Goal: Task Accomplishment & Management: Use online tool/utility

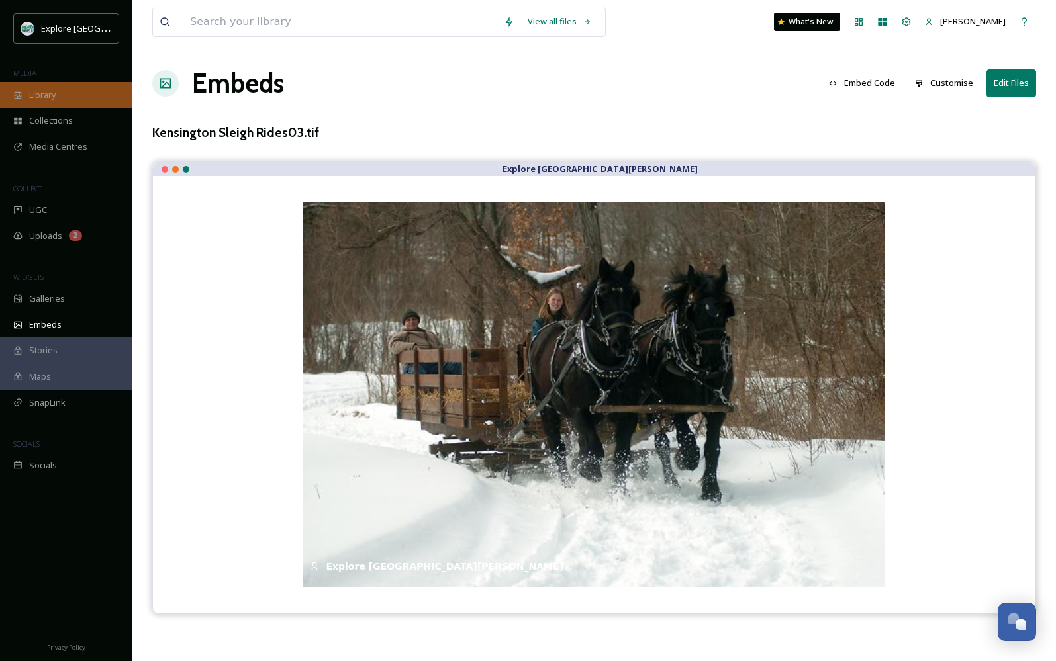
click at [54, 95] on span "Library" at bounding box center [42, 95] width 26 height 13
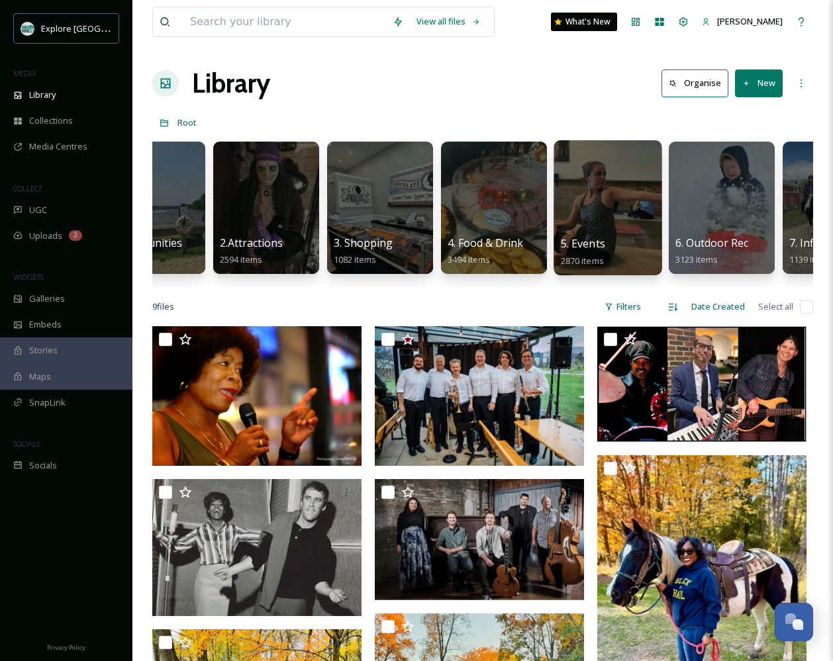
scroll to position [0, 58]
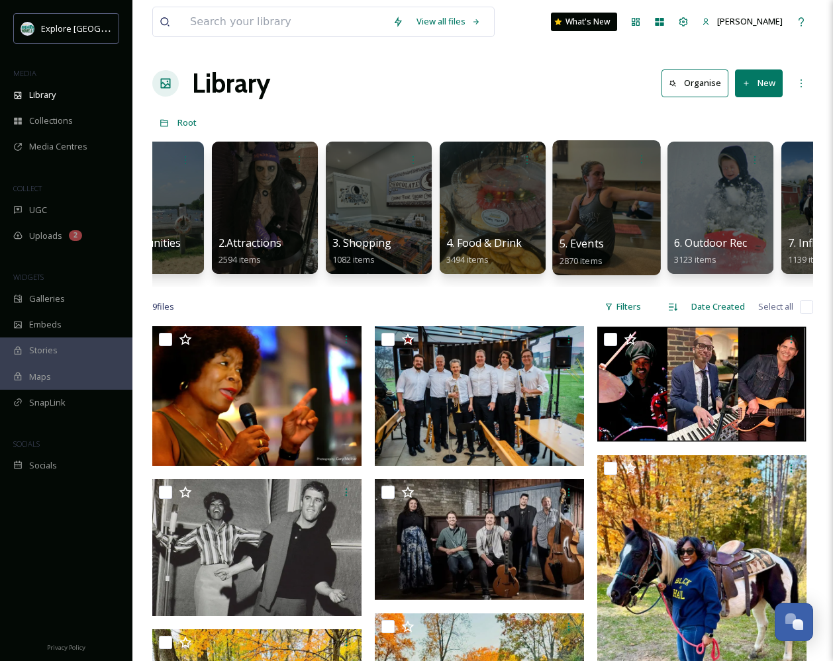
click at [589, 222] on div at bounding box center [606, 207] width 108 height 135
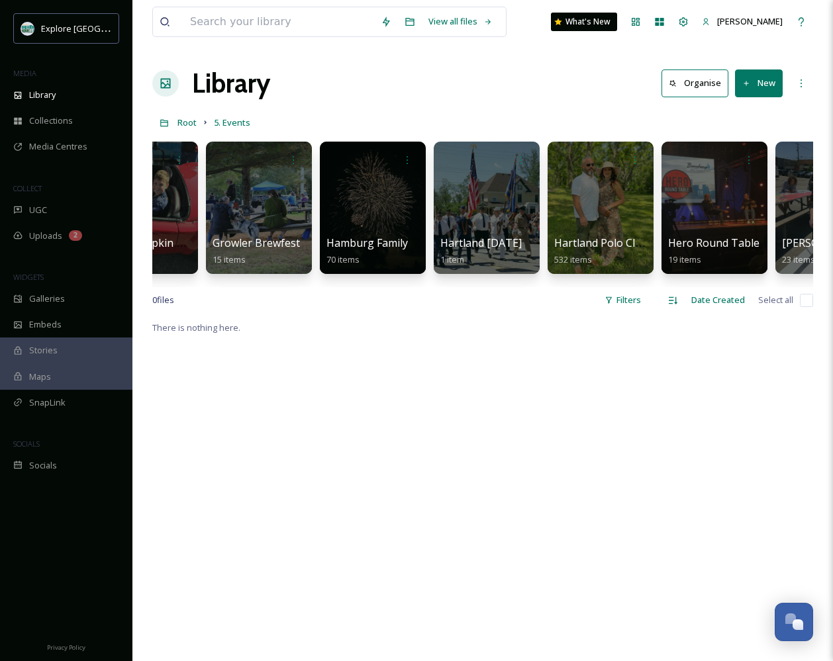
scroll to position [0, 2643]
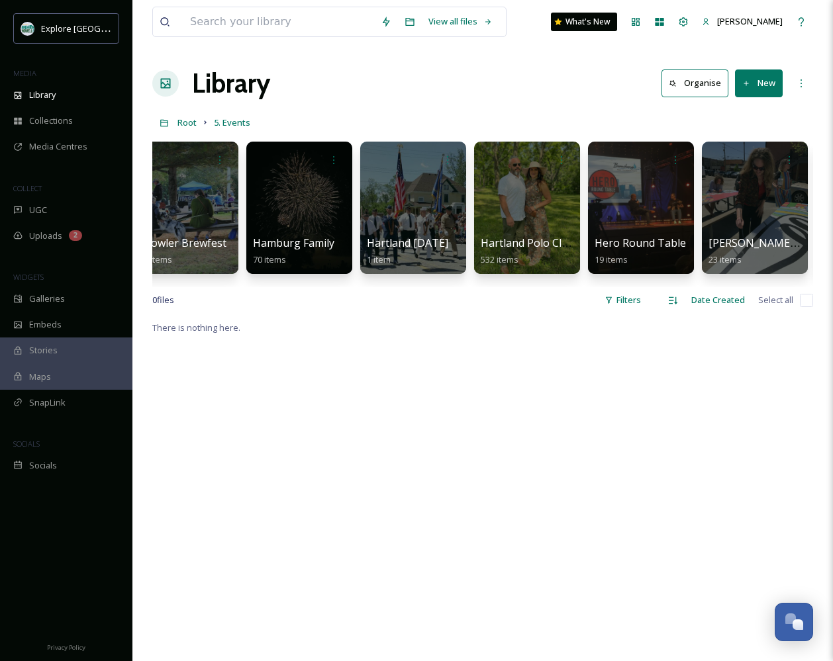
click at [765, 93] on button "New" at bounding box center [759, 83] width 48 height 27
click at [739, 165] on span "Folder" at bounding box center [743, 166] width 25 height 13
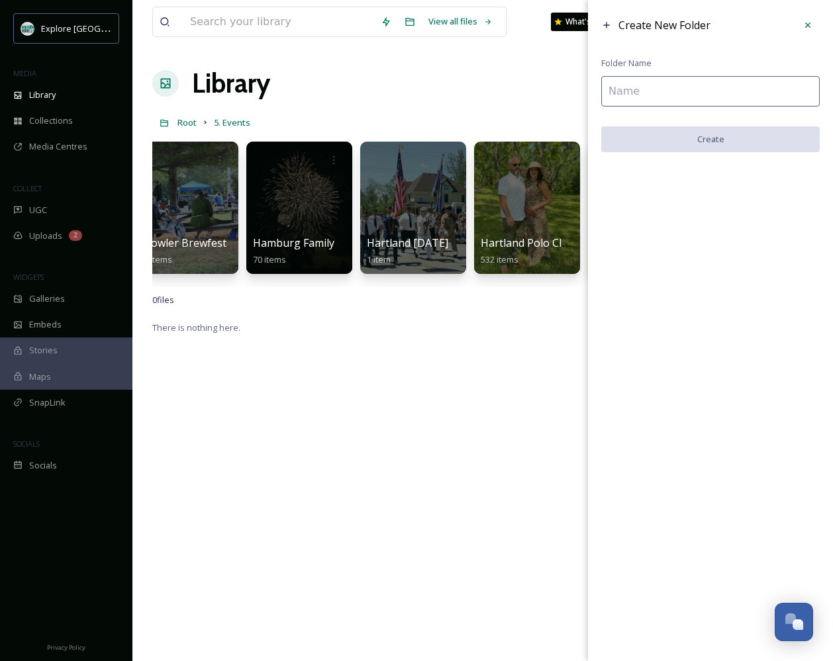
click at [667, 97] on input at bounding box center [710, 91] width 218 height 30
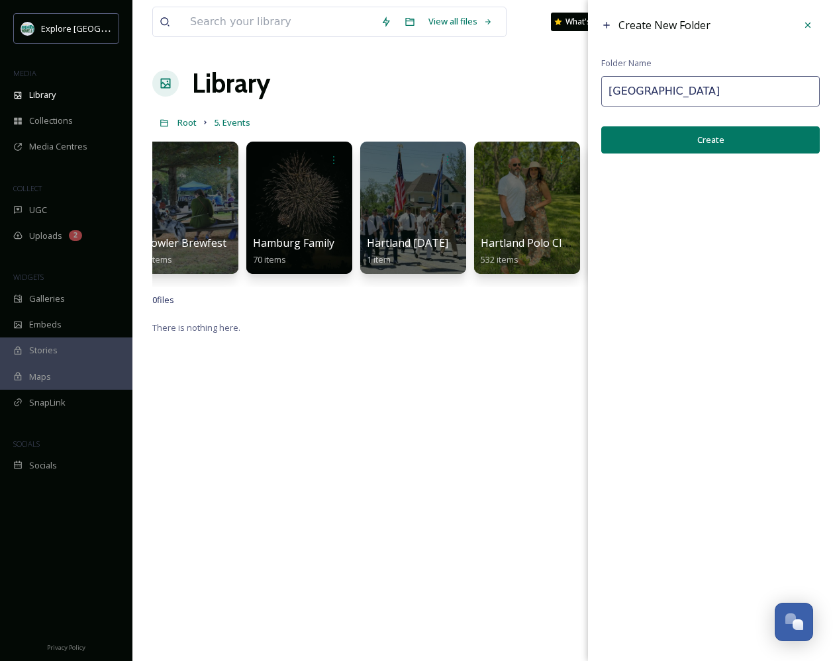
type input "[GEOGRAPHIC_DATA]"
click at [716, 145] on button "Create" at bounding box center [710, 139] width 218 height 27
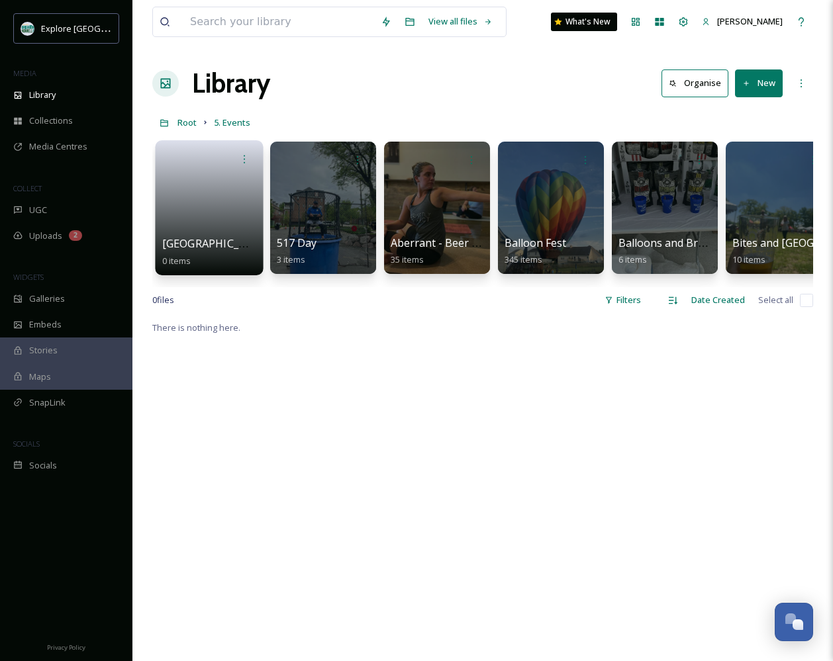
scroll to position [0, -1]
click at [218, 212] on link at bounding box center [209, 203] width 95 height 64
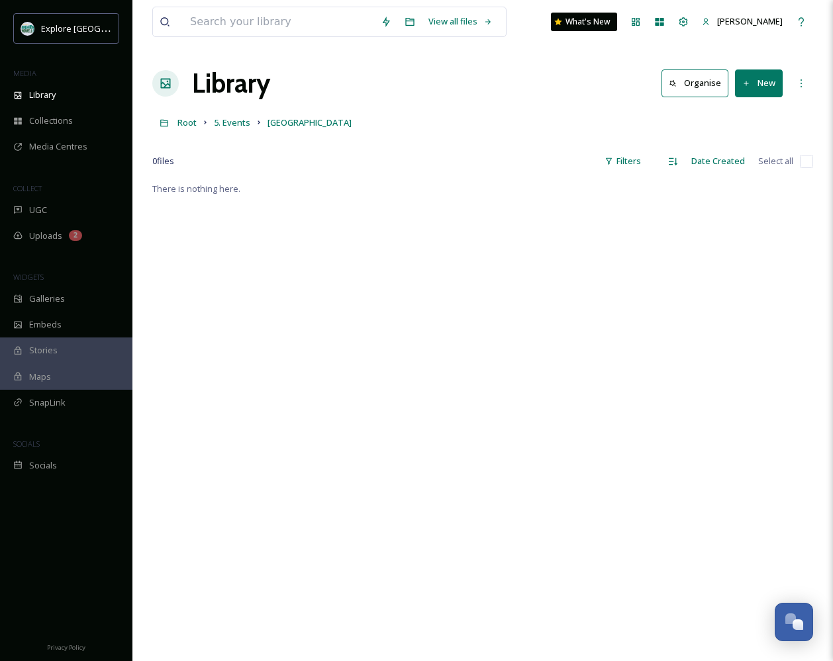
click at [747, 79] on icon at bounding box center [746, 83] width 9 height 9
click at [752, 162] on span "Folder" at bounding box center [743, 166] width 25 height 13
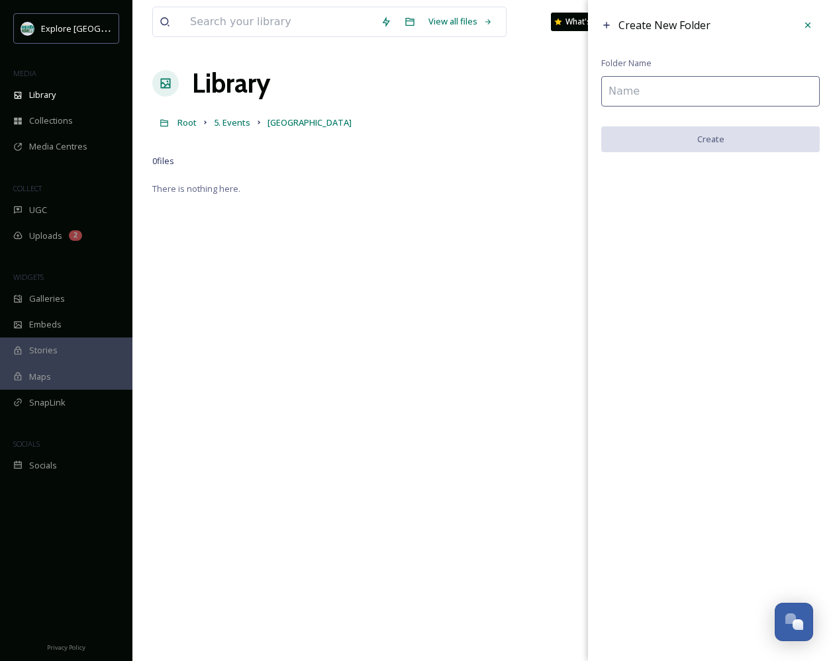
click at [690, 91] on input at bounding box center [710, 91] width 218 height 30
type input "2025"
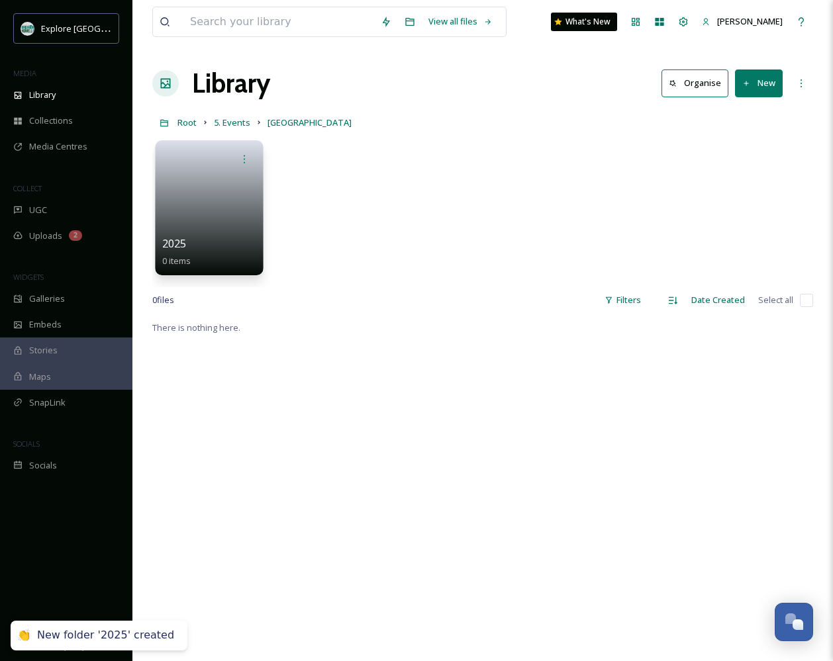
click at [240, 224] on link at bounding box center [209, 203] width 95 height 64
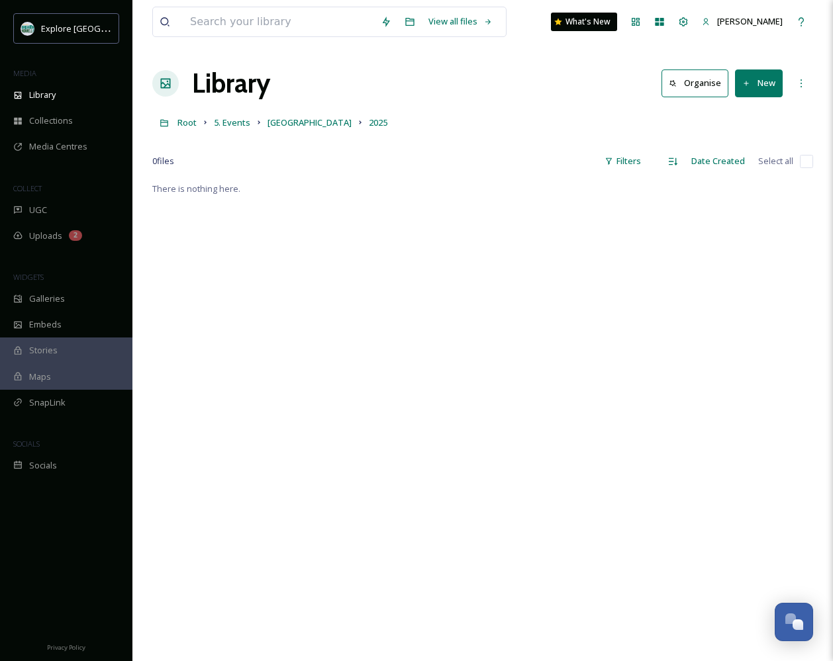
click at [761, 81] on button "New" at bounding box center [759, 83] width 48 height 27
click at [746, 87] on icon at bounding box center [746, 83] width 9 height 9
click at [749, 114] on span "File Upload" at bounding box center [753, 114] width 44 height 13
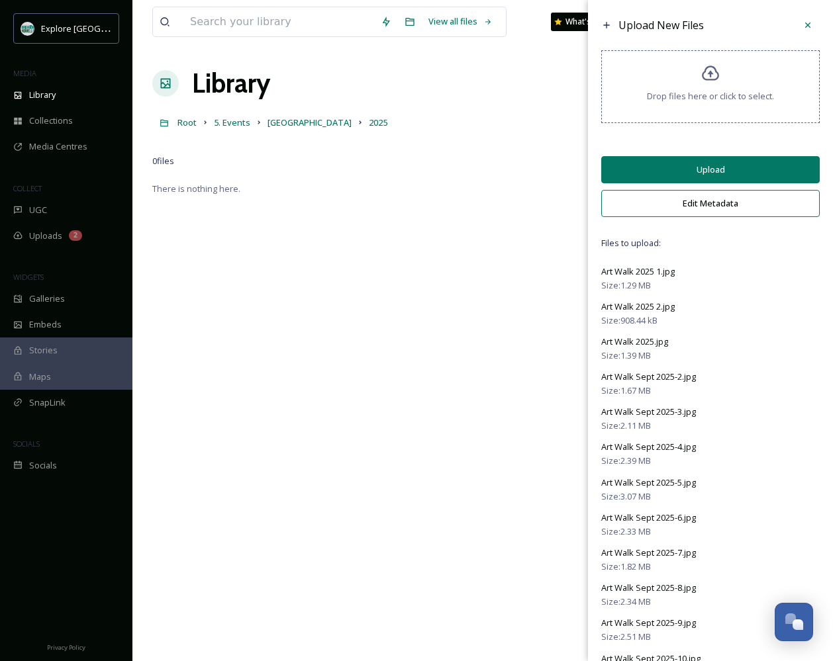
click at [722, 179] on button "Upload" at bounding box center [710, 169] width 218 height 27
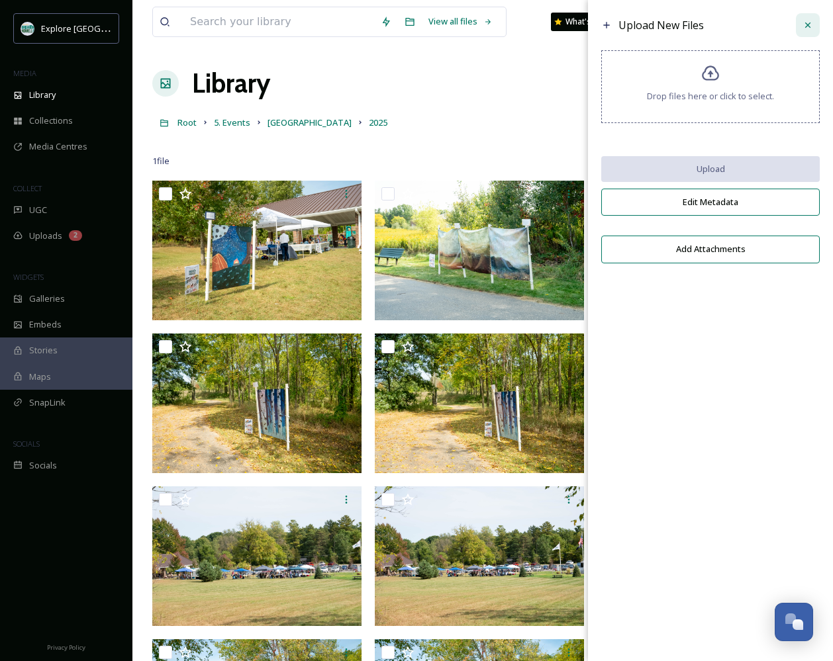
click at [803, 28] on icon at bounding box center [807, 25] width 11 height 11
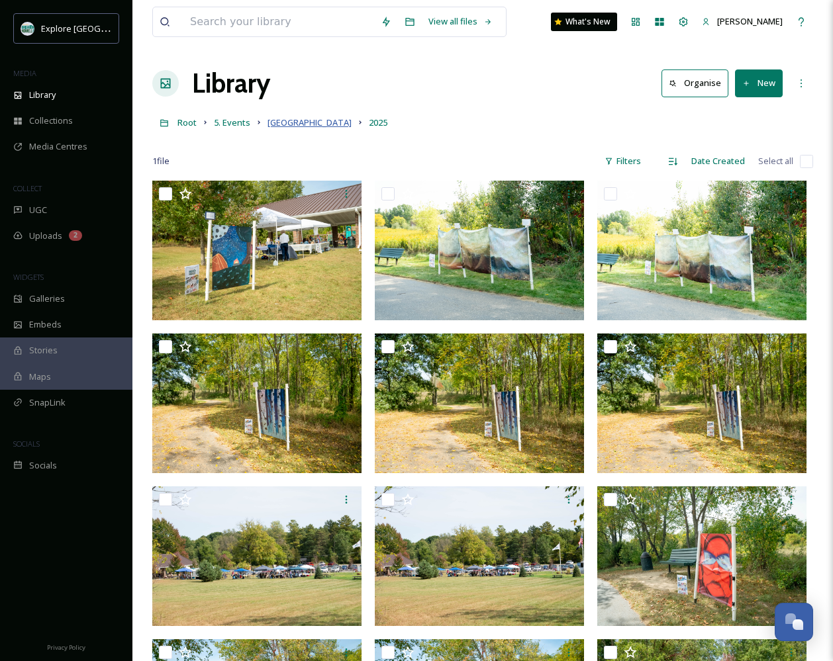
click at [320, 121] on span "[GEOGRAPHIC_DATA]" at bounding box center [309, 123] width 84 height 12
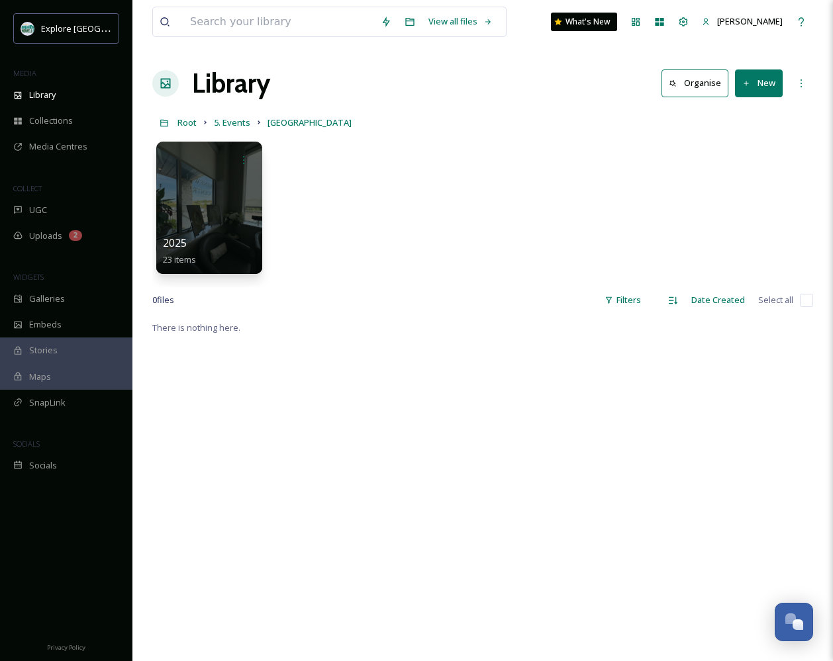
click at [761, 93] on button "New" at bounding box center [759, 83] width 48 height 27
click at [743, 115] on span "File Upload" at bounding box center [753, 114] width 44 height 13
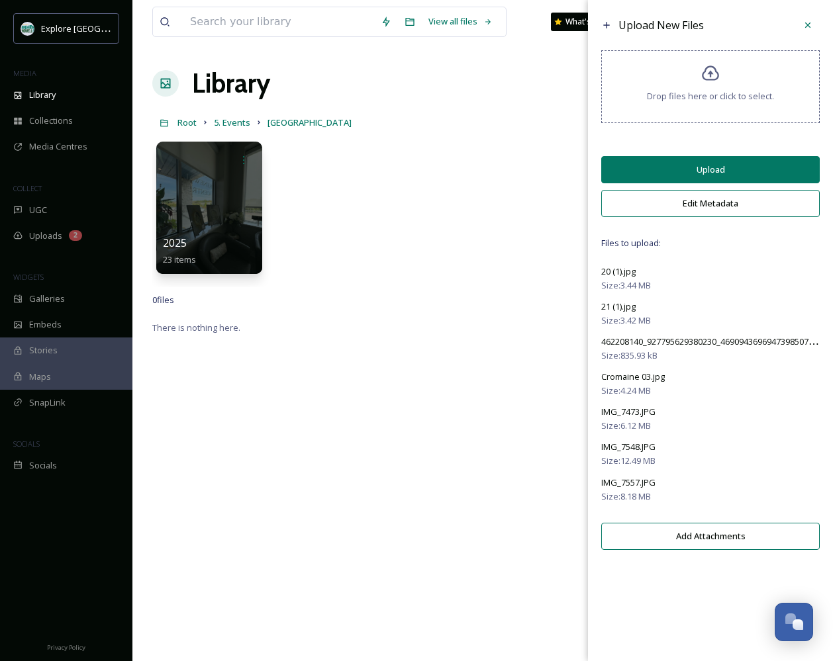
click at [681, 176] on button "Upload" at bounding box center [710, 169] width 218 height 27
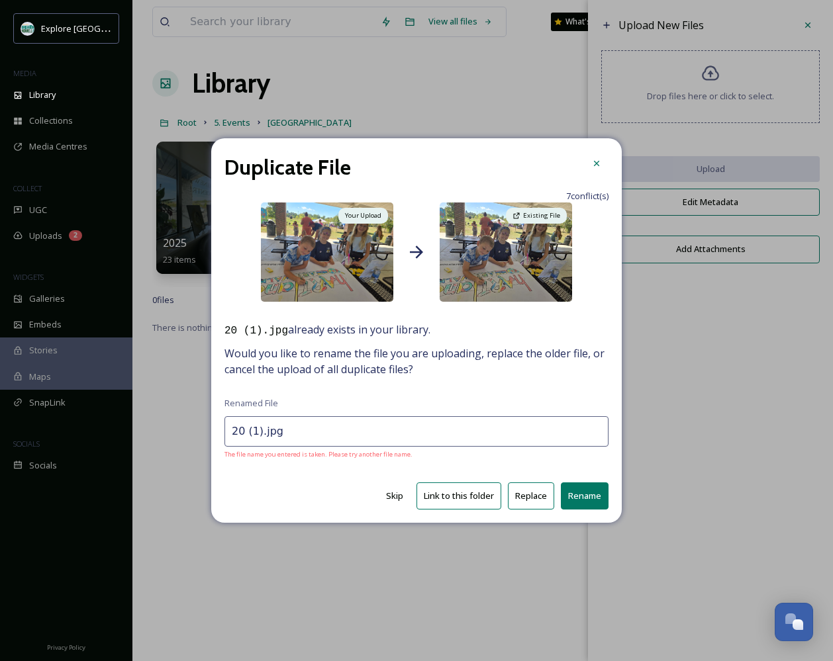
click at [527, 498] on button "Replace" at bounding box center [531, 496] width 46 height 27
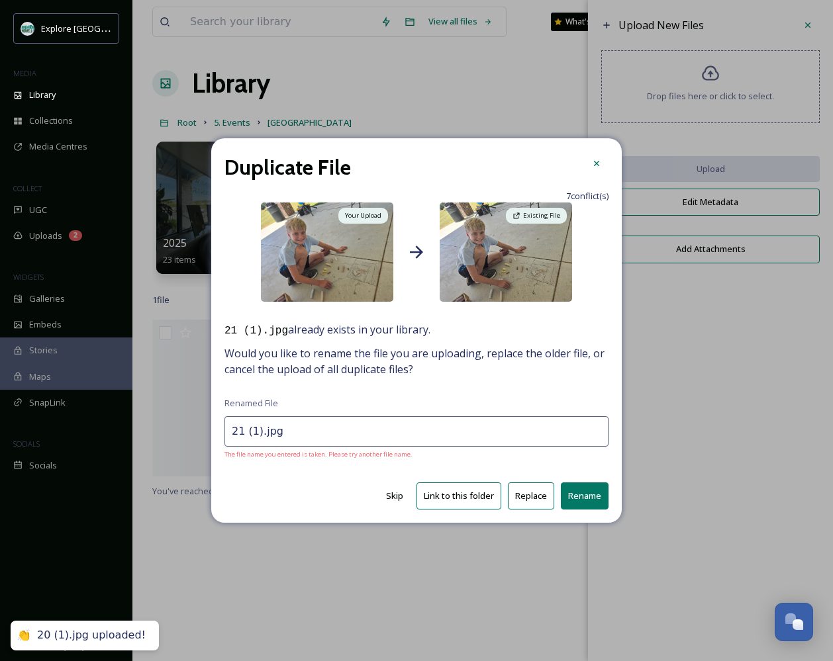
click at [526, 497] on button "Replace" at bounding box center [531, 496] width 46 height 27
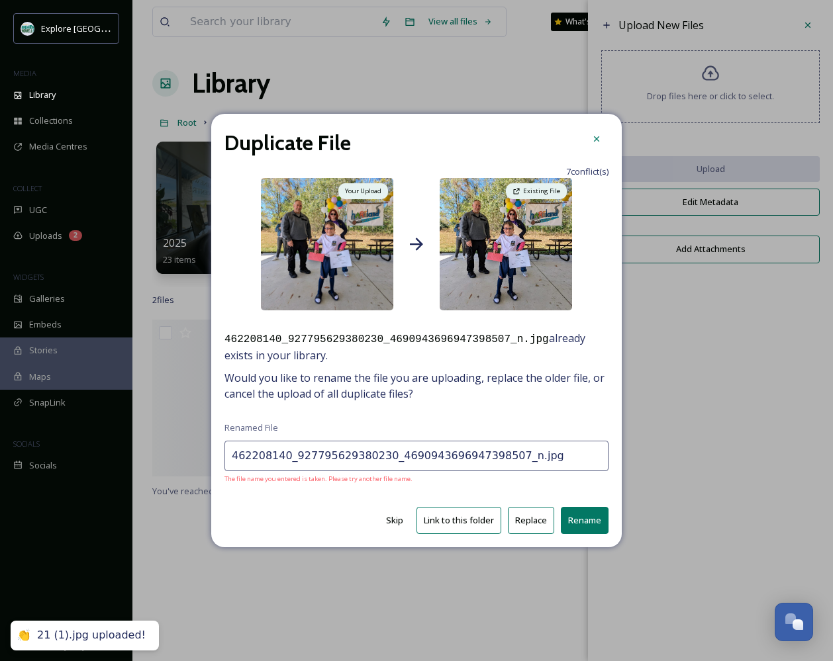
click at [526, 497] on div "Duplicate File 7 conflict(s) Your Upload Existing File 462208140_92779562938023…" at bounding box center [416, 331] width 411 height 434
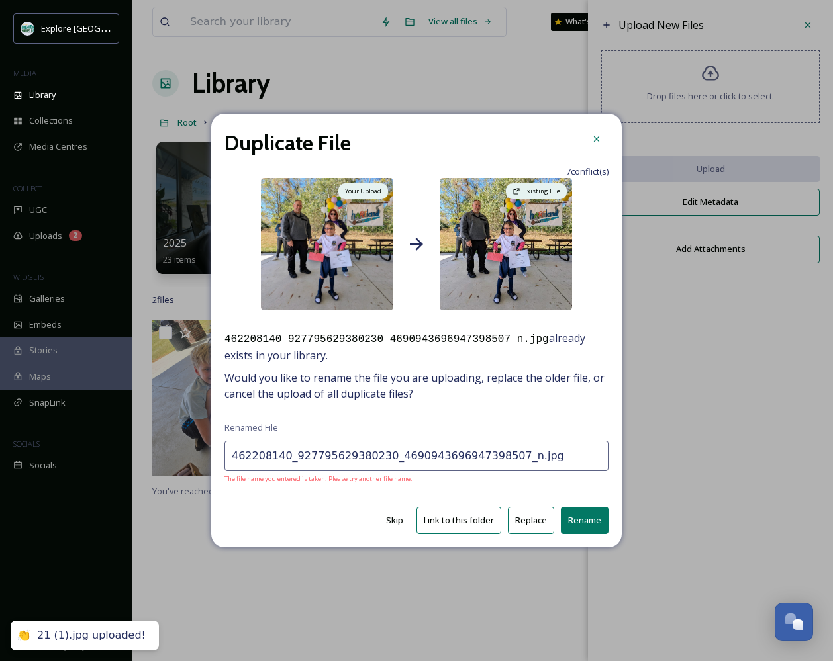
click at [532, 532] on button "Replace" at bounding box center [531, 520] width 46 height 27
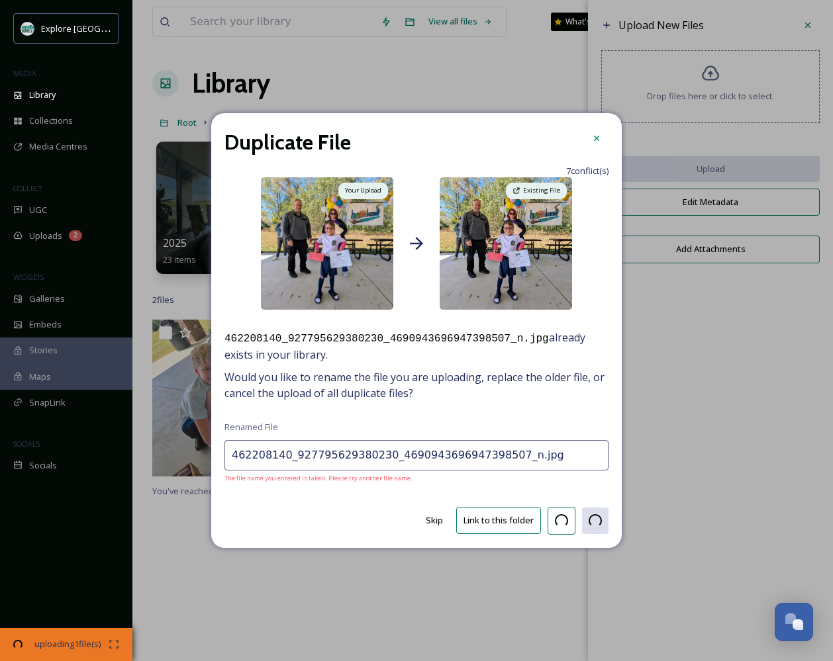
type input "Cromaine 03.jpg"
